Goal: Task Accomplishment & Management: Complete application form

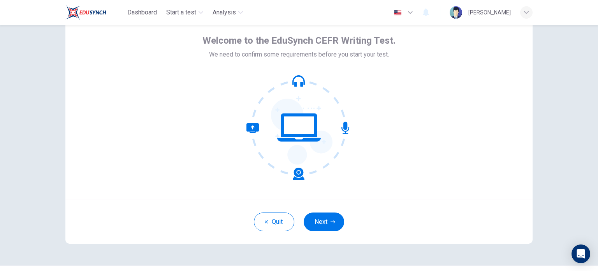
scroll to position [34, 0]
click at [333, 215] on button "Next" at bounding box center [324, 221] width 41 height 19
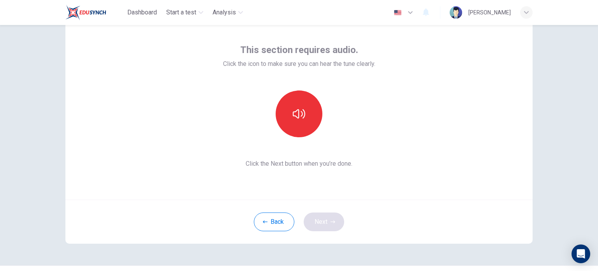
scroll to position [0, 0]
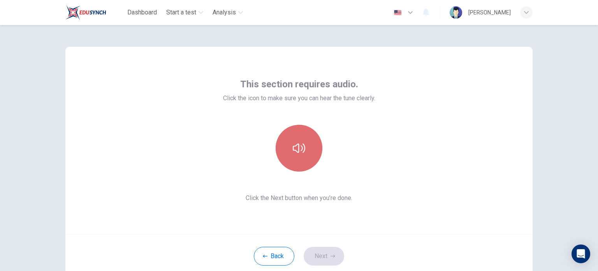
click at [302, 152] on icon "button" at bounding box center [299, 148] width 12 height 12
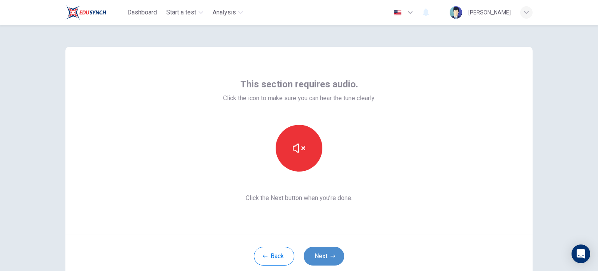
click at [324, 250] on button "Next" at bounding box center [324, 256] width 41 height 19
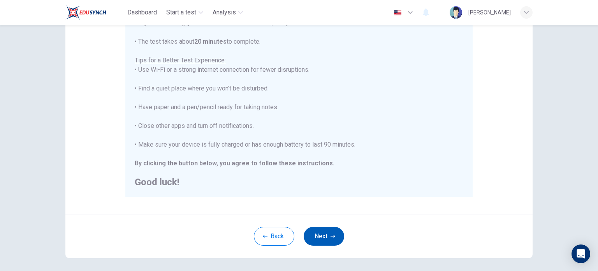
scroll to position [153, 0]
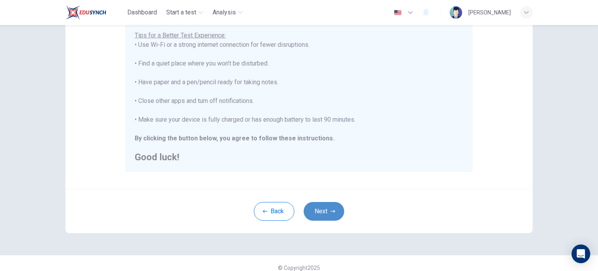
click at [328, 215] on button "Next" at bounding box center [324, 211] width 41 height 19
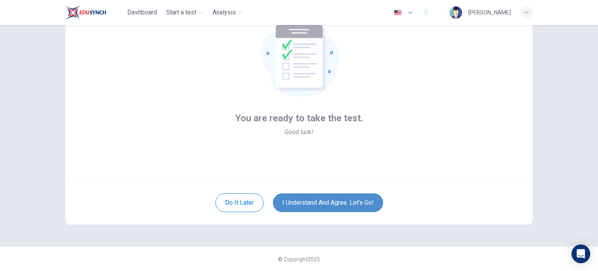
click at [329, 196] on button "I understand and agree. Let’s go!" at bounding box center [328, 202] width 110 height 19
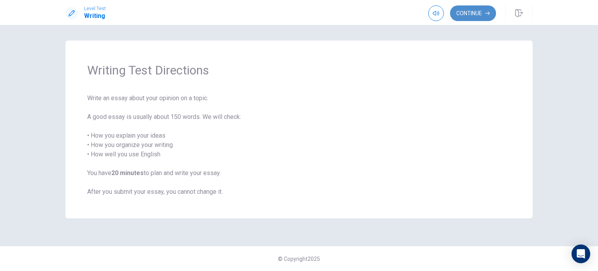
click at [462, 11] on button "Continue" at bounding box center [473, 13] width 46 height 16
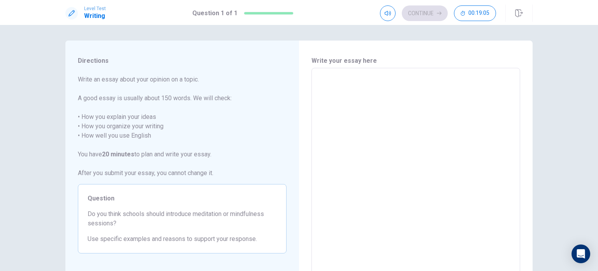
click at [354, 96] on textarea at bounding box center [416, 175] width 198 height 203
type textarea "I"
type textarea "x"
type textarea "Ii"
type textarea "x"
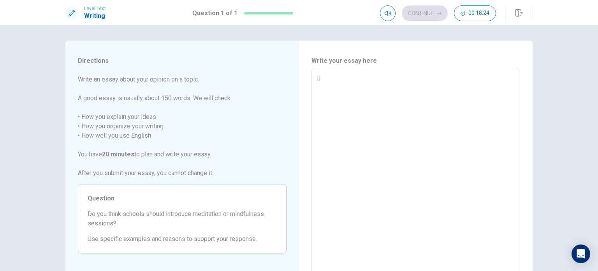
type textarea "Iin"
type textarea "x"
type textarea "Iint"
type textarea "x"
type textarea "Iintr"
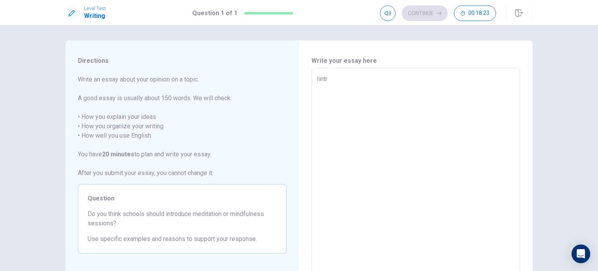
type textarea "x"
type textarea "Iint"
type textarea "x"
type textarea "Iin"
type textarea "x"
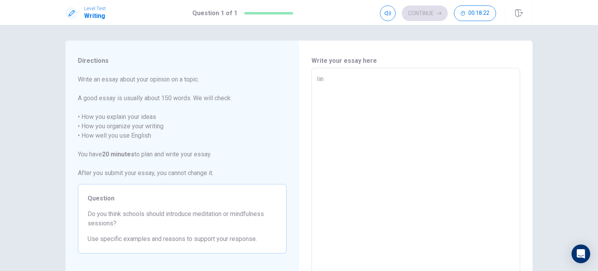
type textarea "Ii"
type textarea "x"
type textarea "I"
type textarea "x"
type textarea "In"
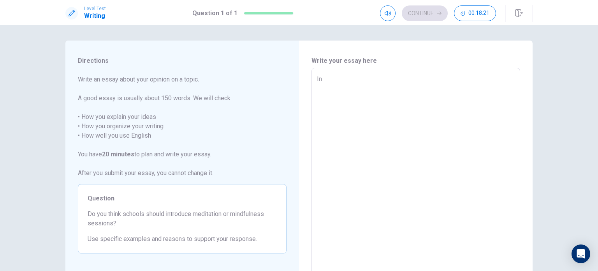
type textarea "x"
type textarea "Int"
type textarea "x"
type textarea "Intr"
type textarea "x"
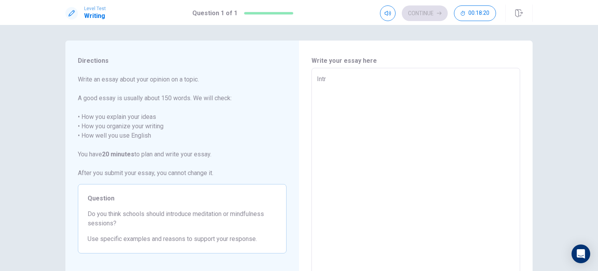
type textarea "Intro"
type textarea "x"
type textarea "Introd"
type textarea "x"
type textarea "Introdu"
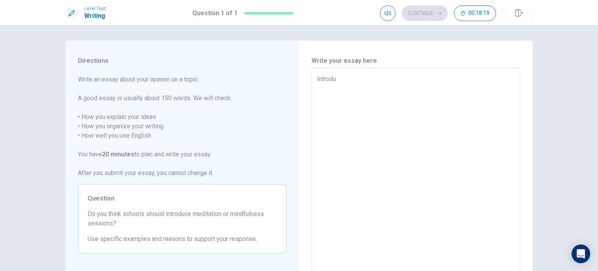
type textarea "x"
type textarea "Introduc"
type textarea "x"
type textarea "Introduci"
type textarea "x"
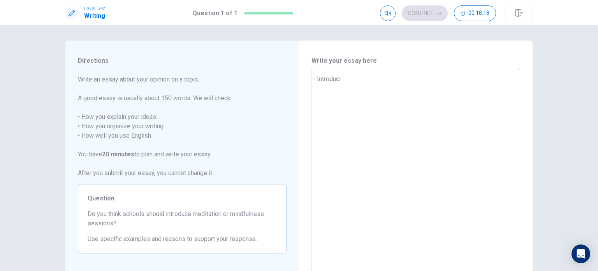
type textarea "Introducin"
type textarea "x"
type textarea "Introducing"
type textarea "x"
type textarea "Introducing"
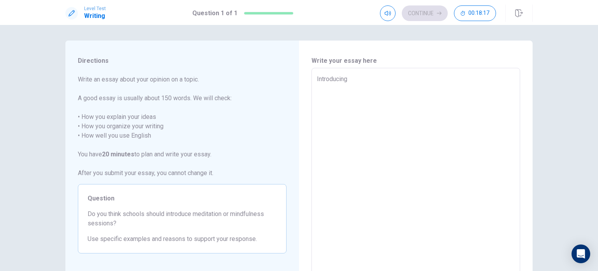
type textarea "x"
type textarea "Introducing m"
type textarea "x"
type textarea "Introducing me"
type textarea "x"
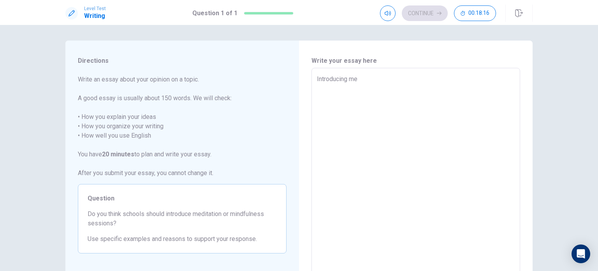
type textarea "Introducing med"
type textarea "x"
type textarea "Introducing medi"
type textarea "x"
type textarea "Introducing medit"
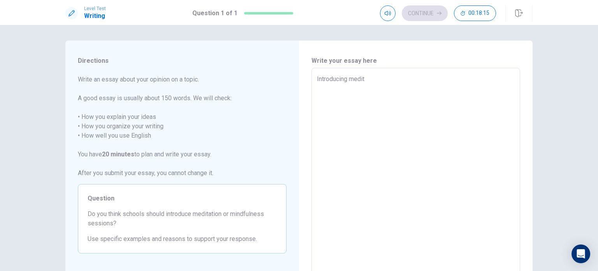
type textarea "x"
type textarea "Introducing medita"
type textarea "x"
type textarea "Introducing meditat"
type textarea "x"
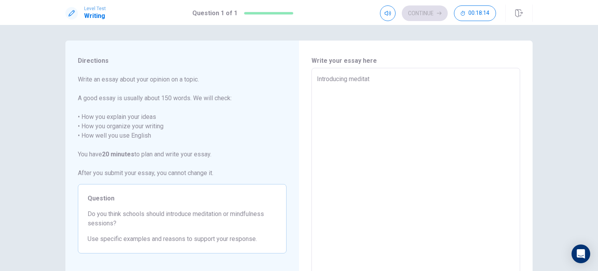
type textarea "Introducing meditati"
type textarea "x"
type textarea "Introducing meditatio"
type textarea "x"
type textarea "Introducing meditation"
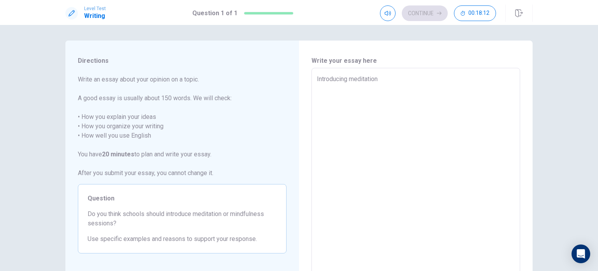
type textarea "x"
type textarea "Introducing meditation"
type textarea "x"
type textarea "Introducing meditation a"
type textarea "x"
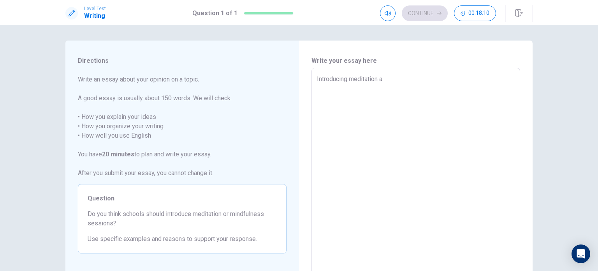
type textarea "Introducing meditation an"
type textarea "x"
type textarea "Introducing meditation and"
type textarea "x"
type textarea "Introducing meditation and"
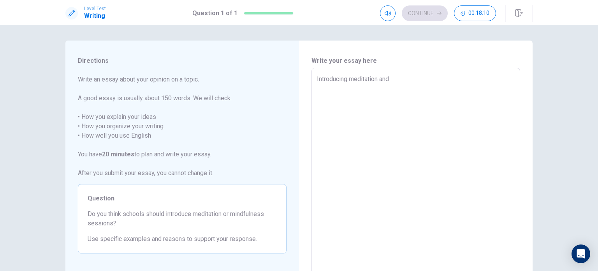
type textarea "x"
type textarea "Introducing meditation and m"
type textarea "x"
type textarea "Introducing meditation and mi"
type textarea "x"
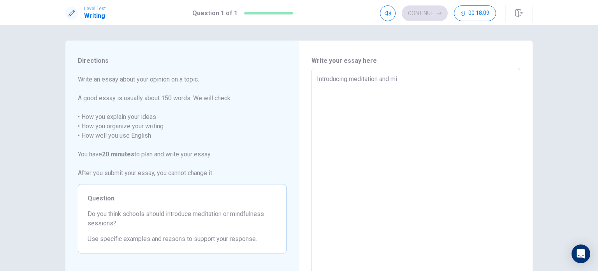
type textarea "Introducing meditation and min"
type textarea "x"
type textarea "Introducing meditation and mind"
type textarea "x"
type textarea "Introducing meditation and mindf"
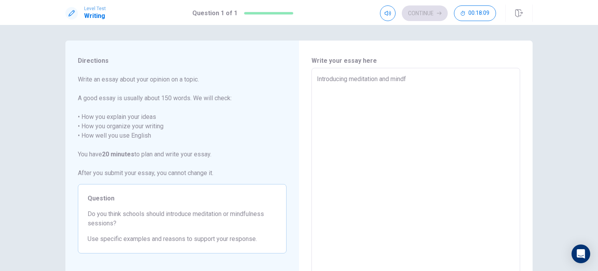
type textarea "x"
type textarea "Introducing meditation and mindfu"
type textarea "x"
type textarea "Introducing meditation and mindful"
type textarea "x"
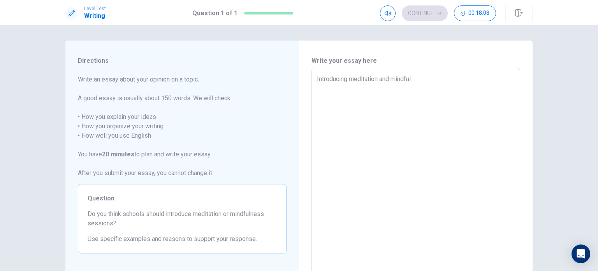
type textarea "Introducing meditation and mindfuln"
type textarea "x"
type textarea "Introducing meditation and mindfulne"
type textarea "x"
type textarea "Introducing meditation and mindfulnes"
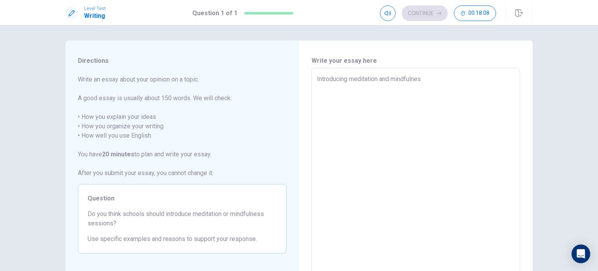
type textarea "x"
type textarea "Introducing meditation and mindfulness"
type textarea "x"
type textarea "Introducing meditation and mindfulness"
type textarea "x"
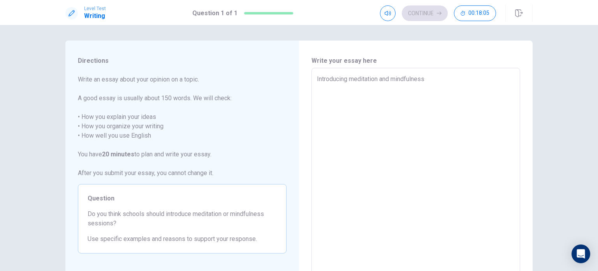
type textarea "Introducing meditation and mindfulness s"
type textarea "x"
type textarea "Introducing meditation and mindfulness se"
type textarea "x"
type textarea "Introducing meditation and mindfulness ses"
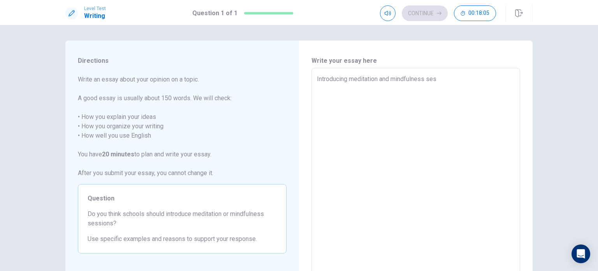
type textarea "x"
type textarea "Introducing meditation and mindfulness sess"
type textarea "x"
type textarea "Introducing meditation and mindfulness sessi"
type textarea "x"
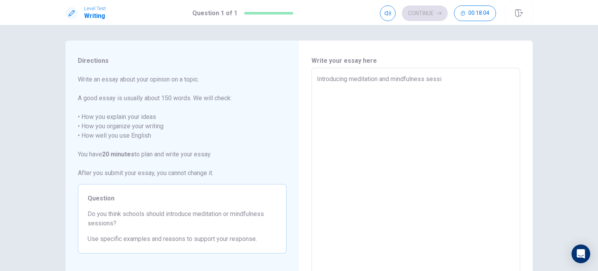
type textarea "Introducing meditation and mindfulness sessio"
type textarea "x"
type textarea "Introducing meditation and mindfulness session"
type textarea "x"
type textarea "Introducing meditation and mindfulness sessions"
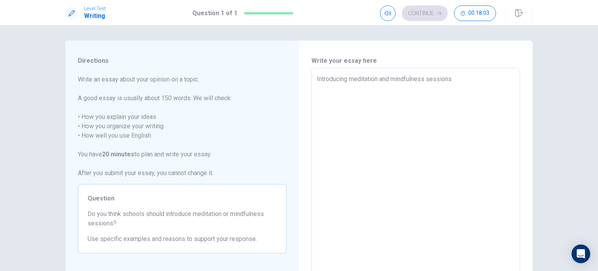
type textarea "x"
type textarea "Introducing meditation and mindfulness sessions"
type textarea "x"
type textarea "Introducing meditation and mindfulness sessions i"
type textarea "x"
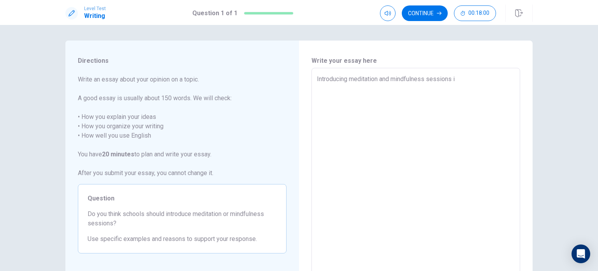
type textarea "Introducing meditation and mindfulness sessions in"
type textarea "x"
type textarea "Introducing meditation and mindfulness sessions in"
type textarea "x"
type textarea "Introducing meditation and mindfulness sessions in s"
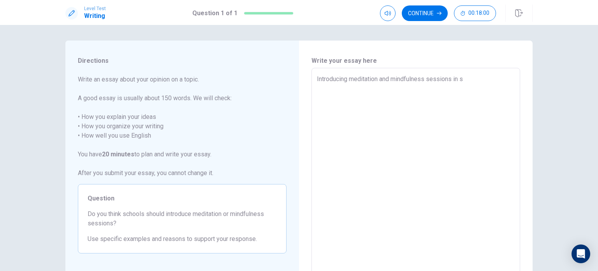
type textarea "x"
type textarea "Introducing meditation and mindfulness sessions in [GEOGRAPHIC_DATA]"
type textarea "x"
type textarea "Introducing meditation and mindfulness sessions in sch"
type textarea "x"
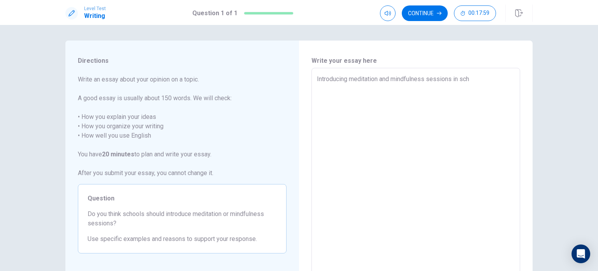
type textarea "Introducing meditation and mindfulness sessions in scho"
type textarea "x"
type textarea "Introducing meditation and mindfulness sessions in schoo"
type textarea "x"
type textarea "Introducing meditation and mindfulness sessions in school"
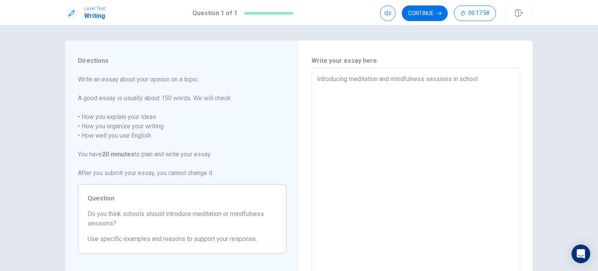
type textarea "x"
type textarea "Introducing meditation and mindfulness sessions in schools"
type textarea "x"
type textarea "Introducing meditation and mindfulness sessions in schools"
type textarea "x"
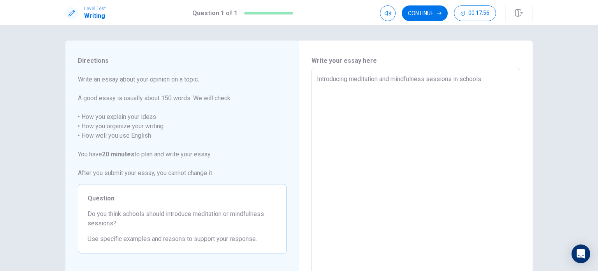
type textarea "Introducing meditation and mindfulness sessions in schools i"
type textarea "x"
type textarea "Introducing meditation and mindfulness sessions in schools i"
type textarea "x"
type textarea "Introducing meditation and mindfulness sessions in schools i"
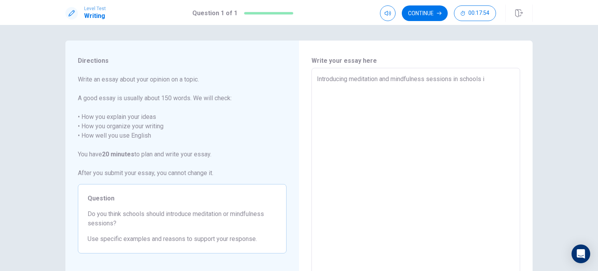
type textarea "x"
type textarea "Introducing meditation and mindfulness sessions in schools is"
type textarea "x"
type textarea "Introducing meditation and mindfulness sessions in schools is"
type textarea "x"
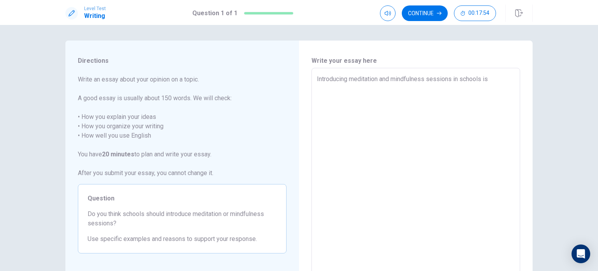
type textarea "Introducing meditation and mindfulness sessions in schools is a"
type textarea "x"
type textarea "Introducing meditation and mindfulness sessions in schools is a"
type textarea "x"
type textarea "Introducing meditation and mindfulness sessions in schools is a n"
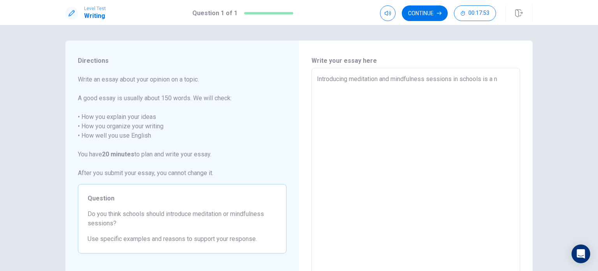
type textarea "x"
type textarea "Introducing meditation and mindfulness sessions in schools is a no"
type textarea "x"
type textarea "Introducing meditation and mindfulness sessions in schools is a no-"
type textarea "x"
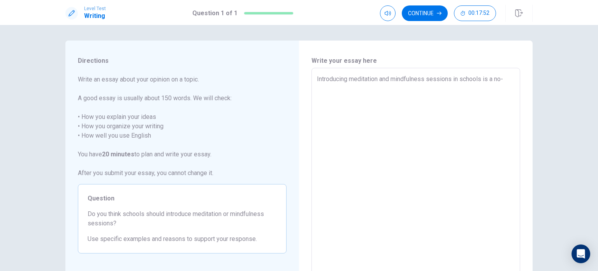
type textarea "Introducing meditation and mindfulness sessions in schools is a no-b"
type textarea "x"
type textarea "Introducing meditation and mindfulness sessions in schools is a no-br"
type textarea "x"
type textarea "Introducing meditation and mindfulness sessions in schools is a no-bra"
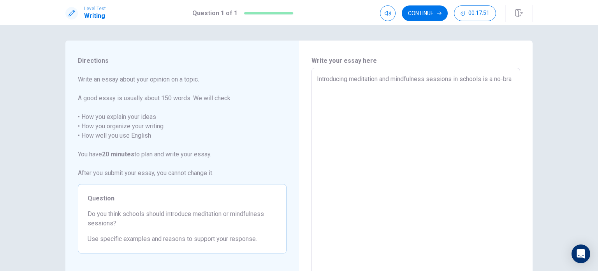
type textarea "x"
type textarea "Introducing meditation and mindfulness sessions in schools is a no-brai"
type textarea "x"
type textarea "Introducing meditation and mindfulness sessions in schools is a no-brain"
type textarea "x"
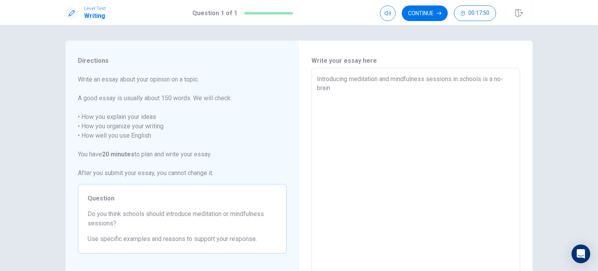
type textarea "Introducing meditation and mindfulness sessions in schools is a no-braine"
type textarea "x"
type textarea "Introducing meditation and mindfulness sessions in schools is a no-brainer"
type textarea "x"
type textarea "Introducing meditation and mindfulness sessions in schools is a no-brainer,"
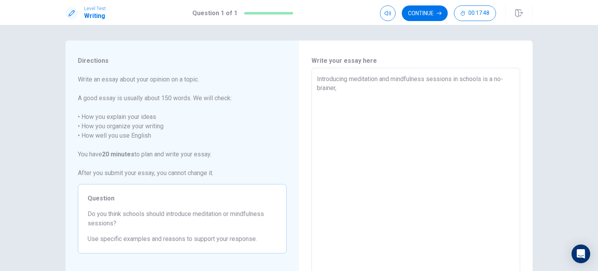
type textarea "x"
type textarea "Introducing meditation and mindfulness sessions in schools is a no-brainer,"
type textarea "x"
type textarea "Introducing meditation and mindfulness sessions in schools is a no-brainer, a"
type textarea "x"
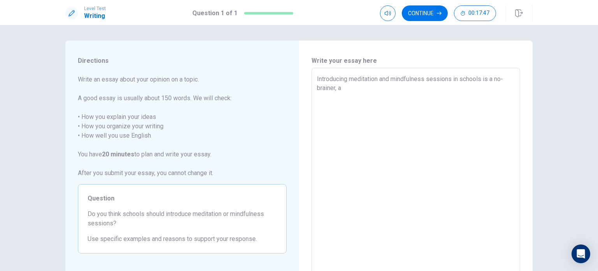
type textarea "Introducing meditation and mindfulness sessions in schools is a no-brainer, as"
type textarea "x"
type textarea "Introducing meditation and mindfulness sessions in schools is a no-brainer, as"
type textarea "x"
type textarea "Introducing meditation and mindfulness sessions in schools is a no-brainer, as t"
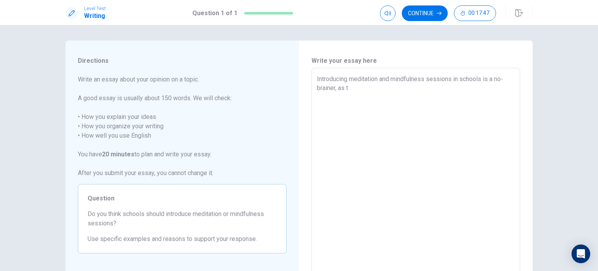
type textarea "x"
type textarea "Introducing meditation and mindfulness sessions in schools is a no-brainer, as …"
type textarea "x"
type textarea "Introducing meditation and mindfulness sessions in schools is a no-brainer, as …"
type textarea "x"
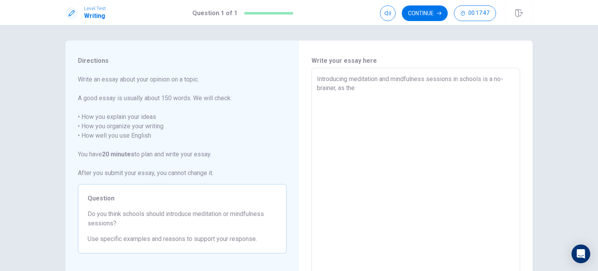
type textarea "Introducing meditation and mindfulness sessions in schools is a no-brainer, as …"
type textarea "x"
type textarea "Introducing meditation and mindfulness sessions in schools is a no-brainer, as …"
type textarea "x"
type textarea "Introducing meditation and mindfulness sessions in schools is a no-brainer, as …"
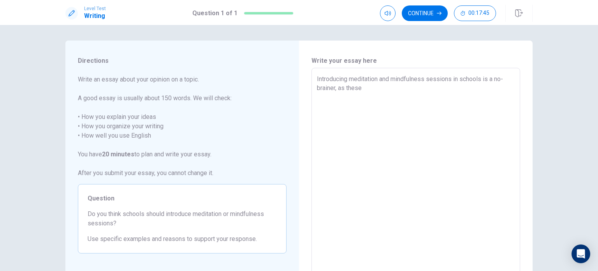
type textarea "x"
type textarea "Introducing meditation and mindfulness sessions in schools is a no-brainer, as …"
type textarea "x"
type textarea "Introducing meditation and mindfulness sessions in schools is a no-brainer, as …"
type textarea "x"
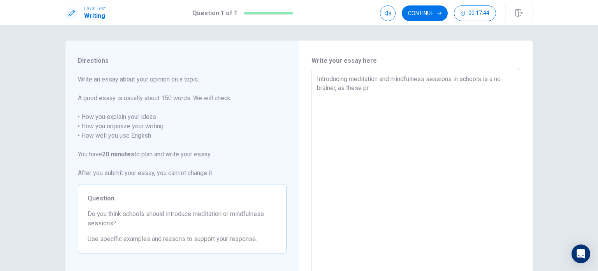
type textarea "Introducing meditation and mindfulness sessions in schools is a no-brainer, as …"
type textarea "x"
type textarea "Introducing meditation and mindfulness sessions in schools is a no-brainer, as …"
type textarea "x"
type textarea "Introducing meditation and mindfulness sessions in schools is a no-brainer, as …"
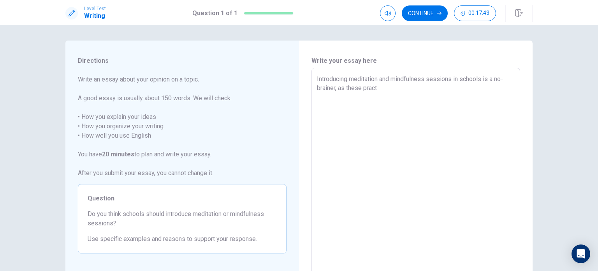
type textarea "x"
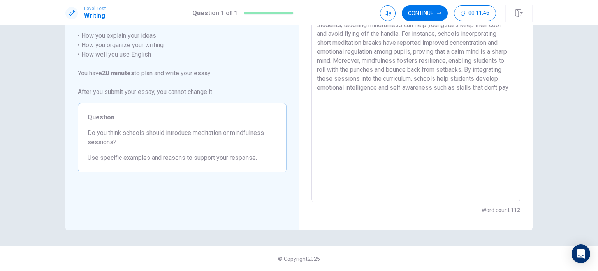
scroll to position [79, 0]
click at [365, 97] on textarea "Introducing meditation and mindfulness sessions in schools is a no-brainer, as …" at bounding box center [416, 97] width 198 height 203
click at [405, 102] on textarea "Introducing meditation and mindfulness sessions in schools is a no-brainer, as …" at bounding box center [416, 97] width 198 height 203
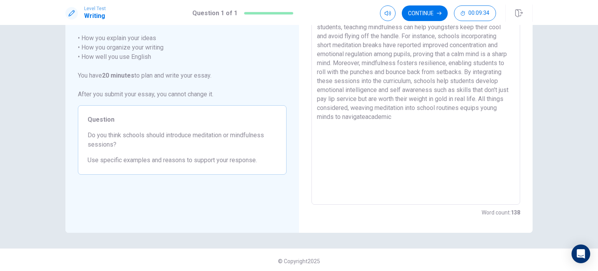
click at [426, 116] on textarea "Introducing meditation and mindfulness sessions in schools is a no-brainer, as …" at bounding box center [416, 97] width 198 height 203
click at [467, 117] on textarea "Introducing meditation and mindfulness sessions in schools is a no-brainer, as …" at bounding box center [416, 97] width 198 height 203
click at [480, 118] on textarea "Introducing meditation and mindfulness sessions in schools is a no-brainer, as …" at bounding box center [416, 97] width 198 height 203
click at [503, 118] on textarea "Introducing meditation and mindfulness sessions in schools is a no-brainer, as …" at bounding box center [416, 97] width 198 height 203
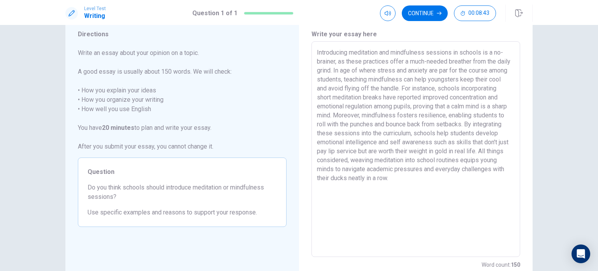
scroll to position [26, 0]
click at [459, 99] on textarea "Introducing meditation and mindfulness sessions in schools is a no-brainer, as …" at bounding box center [416, 149] width 198 height 203
click at [469, 141] on textarea "Introducing meditation and mindfulness sessions in schools is a no-brainer, as …" at bounding box center [416, 149] width 198 height 203
click at [446, 102] on textarea "Introducing meditation and mindfulness sessions in schools is a no-brainer, as …" at bounding box center [416, 149] width 198 height 203
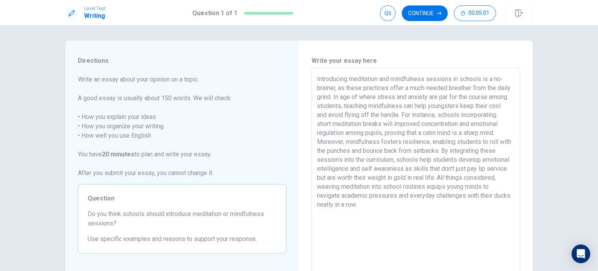
click at [317, 80] on textarea "Introducing meditation and mindfulness sessions in schools is a no-brainer, as …" at bounding box center [416, 175] width 198 height 203
click at [333, 84] on textarea "Introducing meditation and mindfulness sessions in schools is a no-brainer, as …" at bounding box center [416, 175] width 198 height 203
click at [317, 81] on textarea "Introducing meditation and mindfulness sessions in schools is a no-brainer, as …" at bounding box center [416, 175] width 198 height 203
click at [421, 15] on button "Continue" at bounding box center [425, 13] width 46 height 16
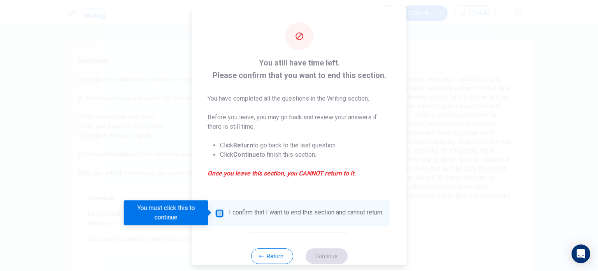
click at [217, 214] on input "You must click this to continue" at bounding box center [219, 212] width 9 height 9
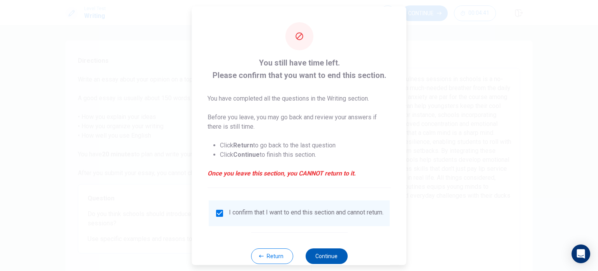
click at [318, 263] on button "Continue" at bounding box center [326, 256] width 42 height 16
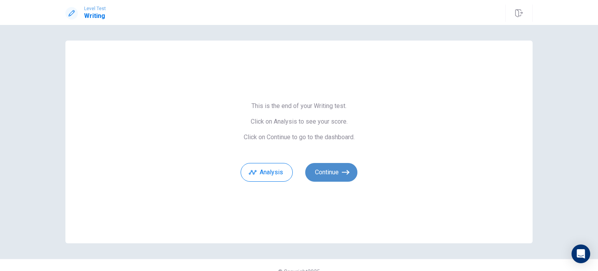
click at [334, 176] on button "Continue" at bounding box center [331, 172] width 52 height 19
